Goal: Task Accomplishment & Management: Complete application form

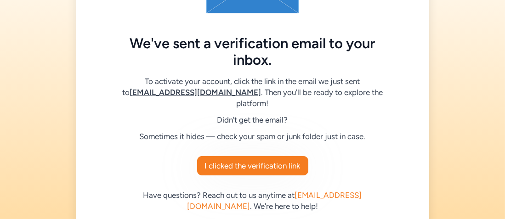
scroll to position [122, 0]
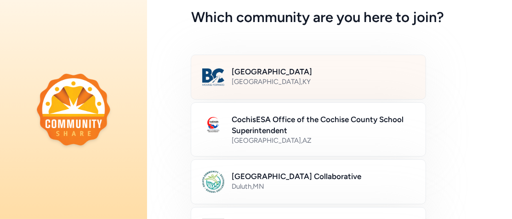
scroll to position [92, 0]
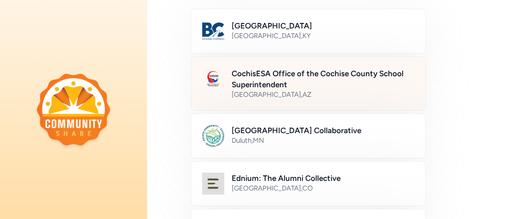
click at [258, 82] on h2 "CochisESA Office of the Cochise County School Superintendent" at bounding box center [322, 79] width 183 height 22
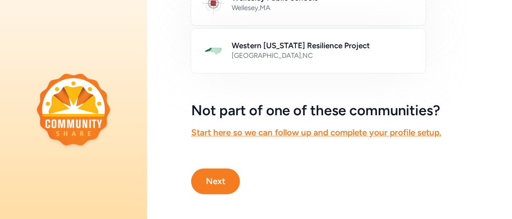
scroll to position [661, 0]
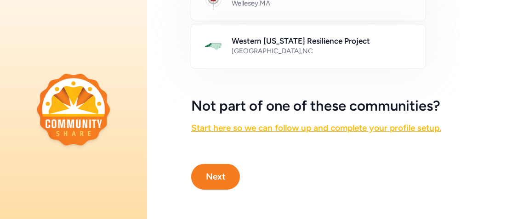
click at [252, 123] on link "Start here so we can follow up and complete your profile setup." at bounding box center [316, 128] width 250 height 11
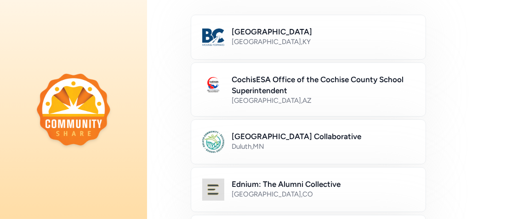
scroll to position [92, 0]
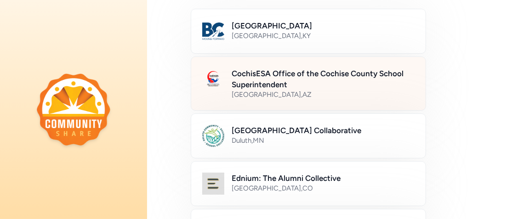
click at [245, 81] on h2 "CochisESA Office of the Cochise County School Superintendent" at bounding box center [322, 79] width 183 height 22
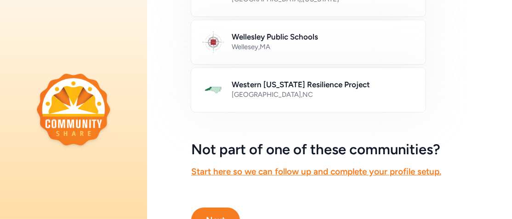
scroll to position [661, 0]
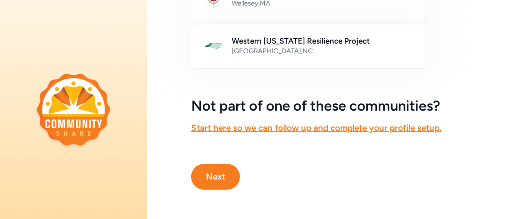
click at [212, 164] on button "Next" at bounding box center [215, 177] width 49 height 26
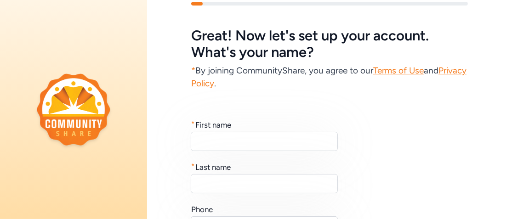
scroll to position [46, 0]
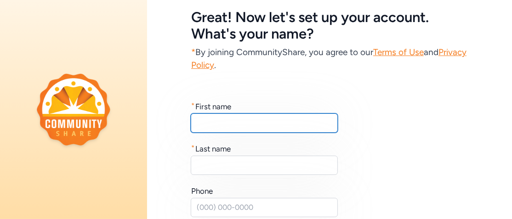
click at [216, 127] on input "text" at bounding box center [264, 122] width 147 height 19
type input "Ron D."
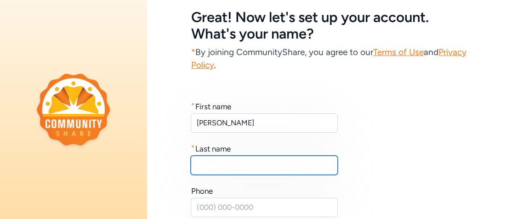
click at [203, 164] on input "text" at bounding box center [264, 165] width 147 height 19
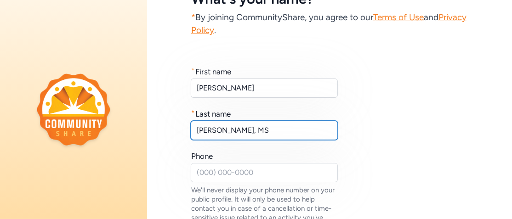
scroll to position [92, 0]
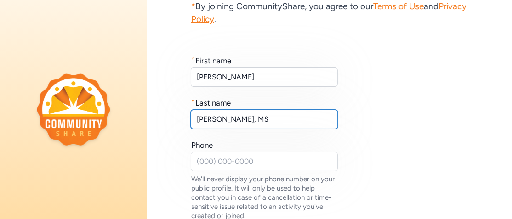
type input "Reddock, MS"
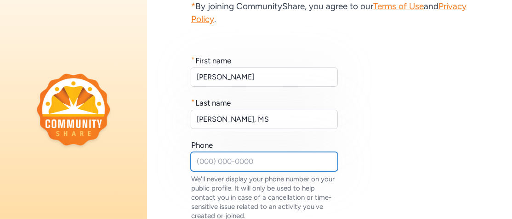
click at [198, 158] on input "text" at bounding box center [264, 161] width 147 height 19
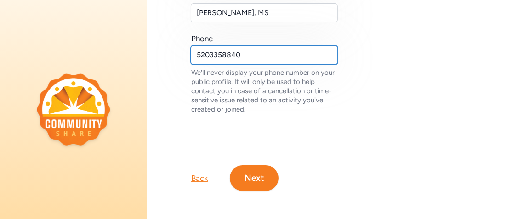
scroll to position [205, 0]
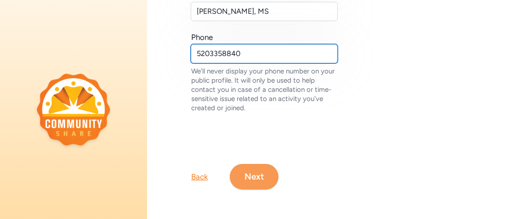
type input "5203358840"
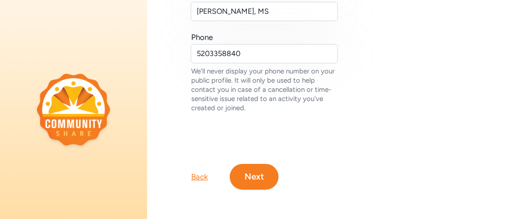
click at [264, 169] on button "Next" at bounding box center [254, 177] width 49 height 26
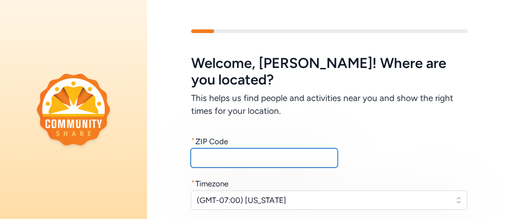
click at [225, 157] on input "text" at bounding box center [264, 157] width 147 height 19
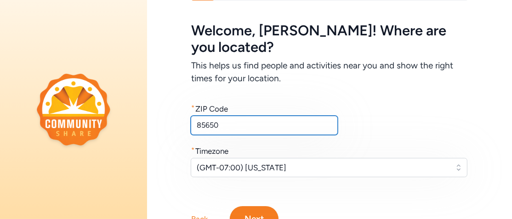
scroll to position [46, 0]
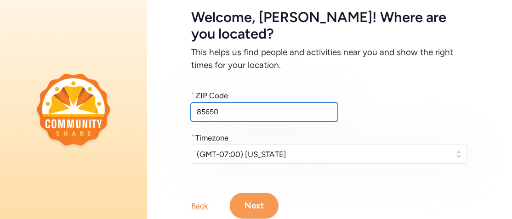
type input "85650"
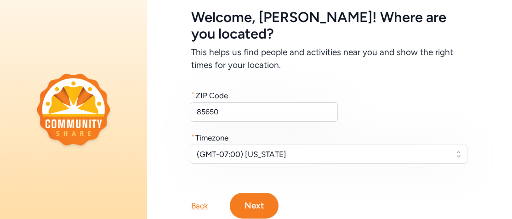
click at [253, 198] on button "Next" at bounding box center [254, 206] width 49 height 26
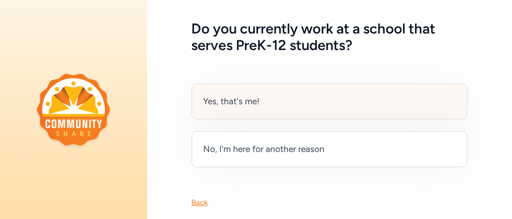
scroll to position [46, 0]
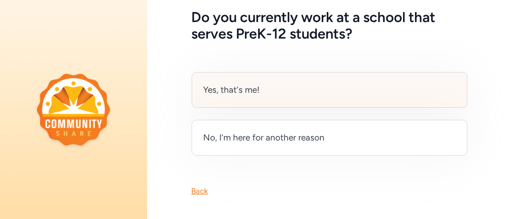
click at [247, 97] on div "Yes, that's me!" at bounding box center [329, 90] width 276 height 36
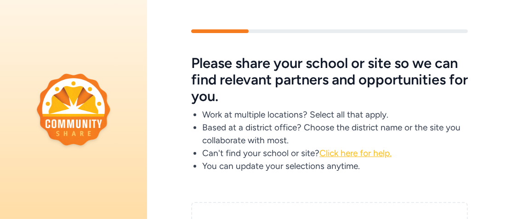
click at [361, 154] on span "Click here for help." at bounding box center [355, 153] width 72 height 11
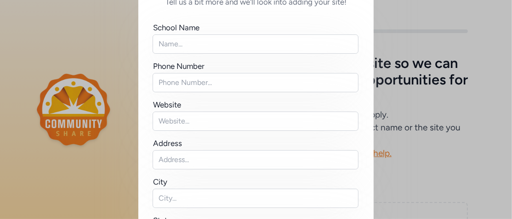
scroll to position [46, 0]
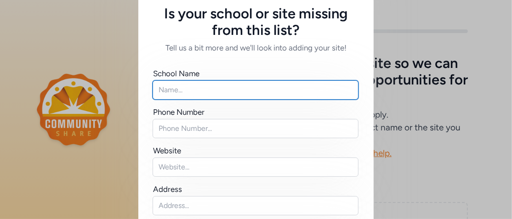
click at [184, 87] on input "text" at bounding box center [255, 89] width 206 height 19
type input "B"
type input "Creationships"
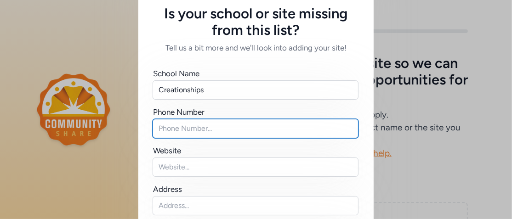
click at [176, 127] on input "text" at bounding box center [255, 128] width 206 height 19
type input "5203358840"
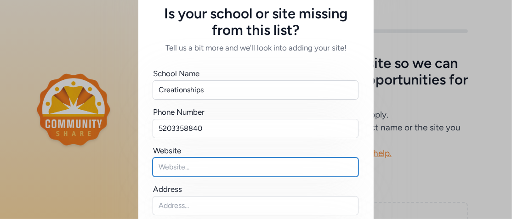
click at [180, 163] on input "text" at bounding box center [255, 167] width 206 height 19
type input "creationships.org"
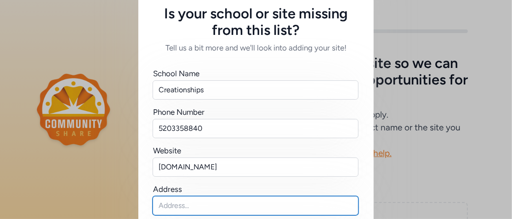
click at [184, 201] on input "text" at bounding box center [255, 205] width 206 height 19
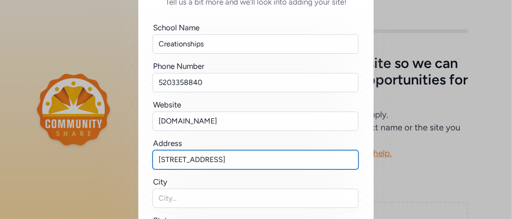
type input "2836 Raven Drive"
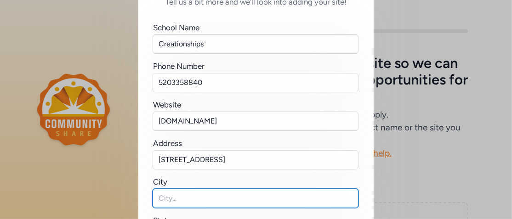
click at [176, 192] on input "text" at bounding box center [255, 198] width 206 height 19
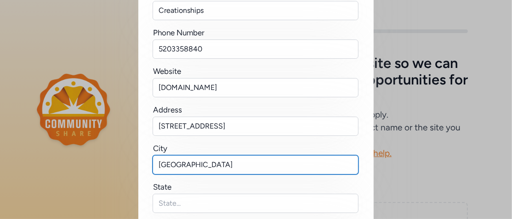
scroll to position [138, 0]
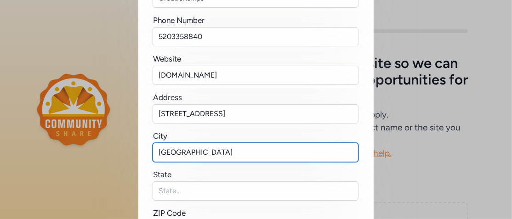
type input "Sierra Vista"
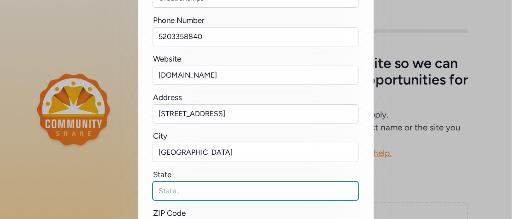
click at [176, 192] on input "text" at bounding box center [255, 190] width 206 height 19
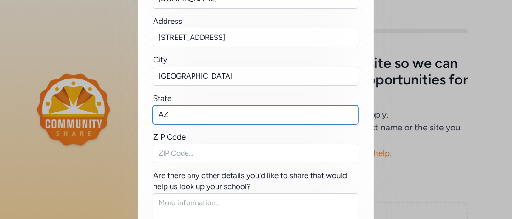
scroll to position [230, 0]
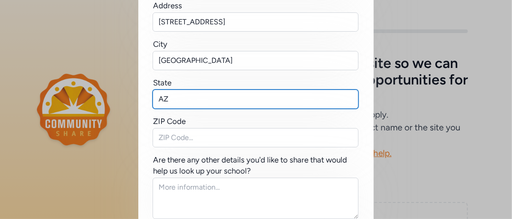
type input "AZ"
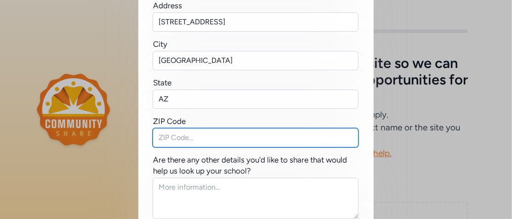
click at [163, 137] on input "text" at bounding box center [255, 137] width 206 height 19
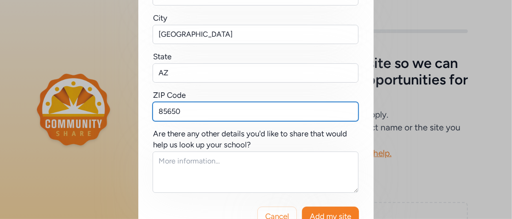
scroll to position [276, 0]
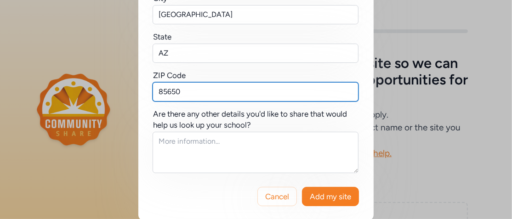
type input "85650"
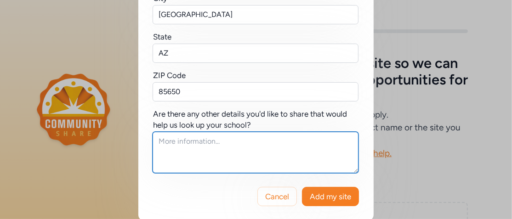
click at [171, 151] on textarea at bounding box center [255, 152] width 206 height 41
click at [196, 135] on textarea "501(c)3 eductional services" at bounding box center [255, 152] width 206 height 41
click at [260, 141] on textarea "501(c)3 educational services" at bounding box center [255, 152] width 206 height 41
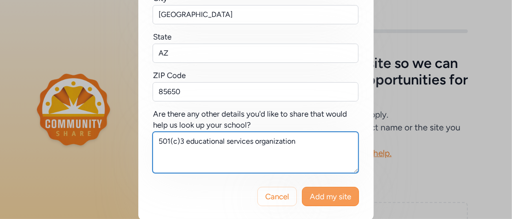
type textarea "501(c)3 educational services organization"
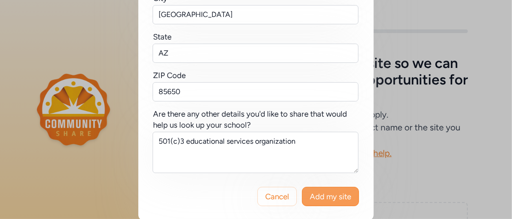
click at [334, 191] on span "Add my site" at bounding box center [330, 196] width 41 height 11
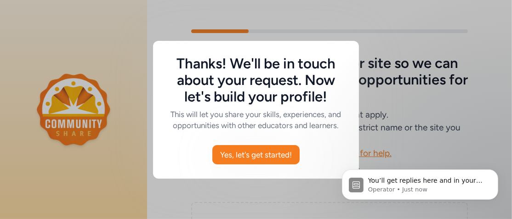
scroll to position [0, 0]
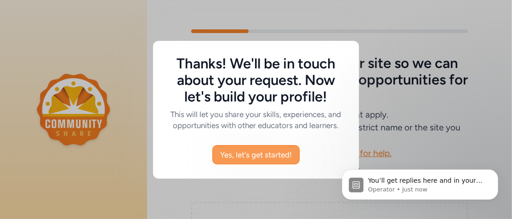
click at [271, 158] on span "Yes, let's get started!" at bounding box center [256, 154] width 72 height 11
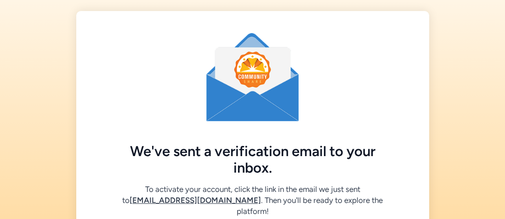
scroll to position [122, 0]
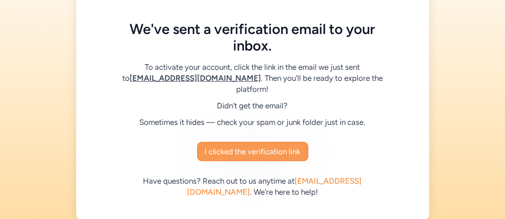
click at [260, 146] on span "I clicked the verification link" at bounding box center [253, 151] width 96 height 11
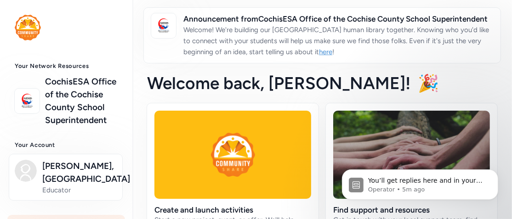
click at [327, 56] on link "here" at bounding box center [325, 52] width 13 height 8
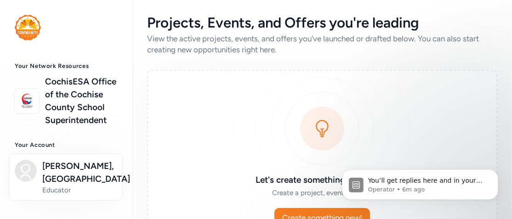
drag, startPoint x: 301, startPoint y: 90, endPoint x: 263, endPoint y: 101, distance: 39.2
click at [263, 101] on div "Let's create something incredible! Create a project, event, or offer. Create so…" at bounding box center [322, 160] width 350 height 180
click at [315, 129] on div "Let's create something incredible! Create a project, event, or offer. Create so…" at bounding box center [322, 160] width 350 height 180
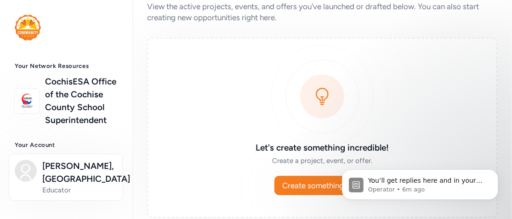
scroll to position [45, 0]
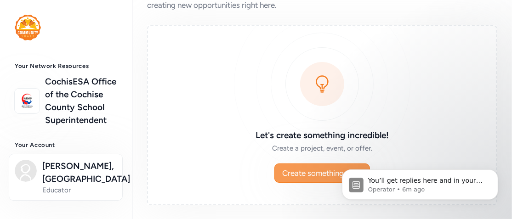
click at [323, 170] on span "Create something new!" at bounding box center [322, 173] width 80 height 11
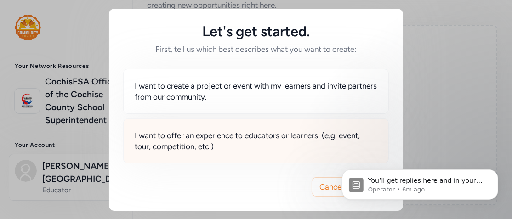
click at [212, 134] on span "I want to offer an experience to educators or learners. (e.g. event, tour, comp…" at bounding box center [256, 141] width 242 height 22
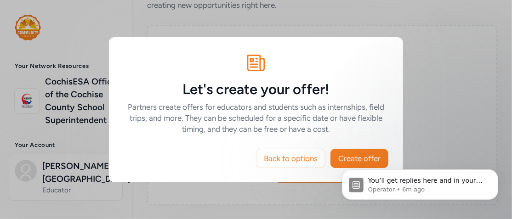
click at [341, 160] on body "You’ll get replies here and in your email: ✉️ [EMAIL_ADDRESS][DOMAIN_NAME] The …" at bounding box center [419, 181] width 176 height 57
click at [343, 157] on body "You’ll get replies here and in your email: ✉️ [EMAIL_ADDRESS][DOMAIN_NAME] The …" at bounding box center [419, 181] width 176 height 57
click at [341, 157] on body "You’ll get replies here and in your email: ✉️ [EMAIL_ADDRESS][DOMAIN_NAME] The …" at bounding box center [419, 181] width 176 height 57
click at [444, 124] on div "Let's create your offer! Partners create offers for educators and students such…" at bounding box center [256, 109] width 512 height 219
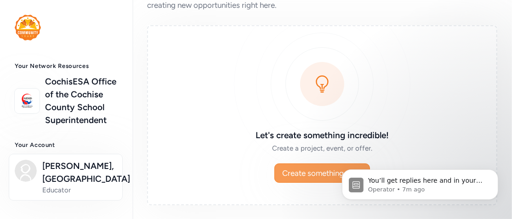
click at [316, 175] on span "Create something new!" at bounding box center [322, 173] width 80 height 11
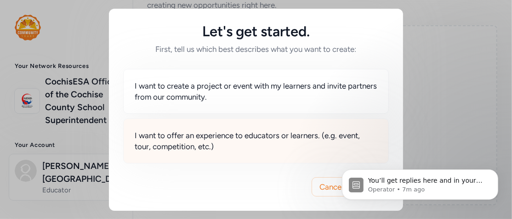
click at [251, 143] on span "I want to offer an experience to educators or learners. (e.g. event, tour, comp…" at bounding box center [256, 141] width 242 height 22
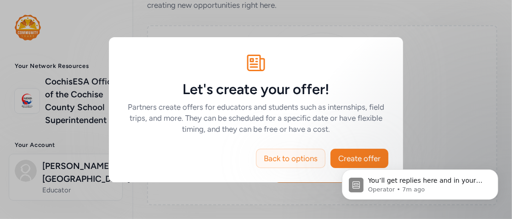
click at [288, 158] on span "Back to options" at bounding box center [291, 158] width 54 height 11
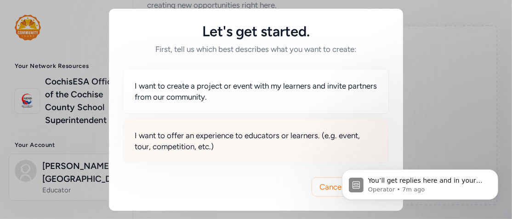
click at [298, 140] on span "I want to offer an experience to educators or learners. (e.g. event, tour, comp…" at bounding box center [256, 141] width 242 height 22
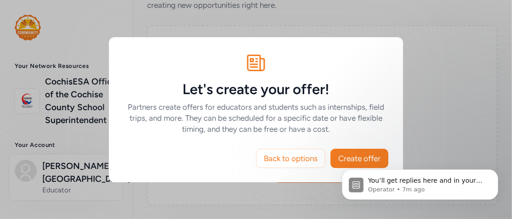
click at [346, 158] on body "You’ll get replies here and in your email: ✉️ [EMAIL_ADDRESS][DOMAIN_NAME] The …" at bounding box center [419, 181] width 176 height 57
click at [351, 152] on html "You’ll get replies here and in your email: ✉️ [EMAIL_ADDRESS][DOMAIN_NAME] The …" at bounding box center [419, 182] width 184 height 64
